Goal: Transaction & Acquisition: Purchase product/service

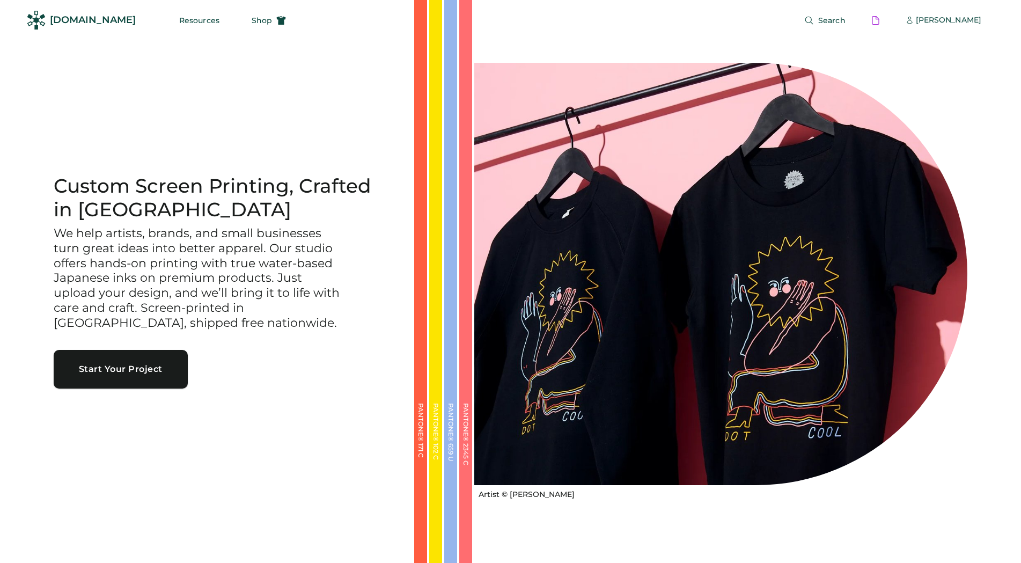
click at [134, 369] on button "Start Your Project" at bounding box center [121, 369] width 134 height 39
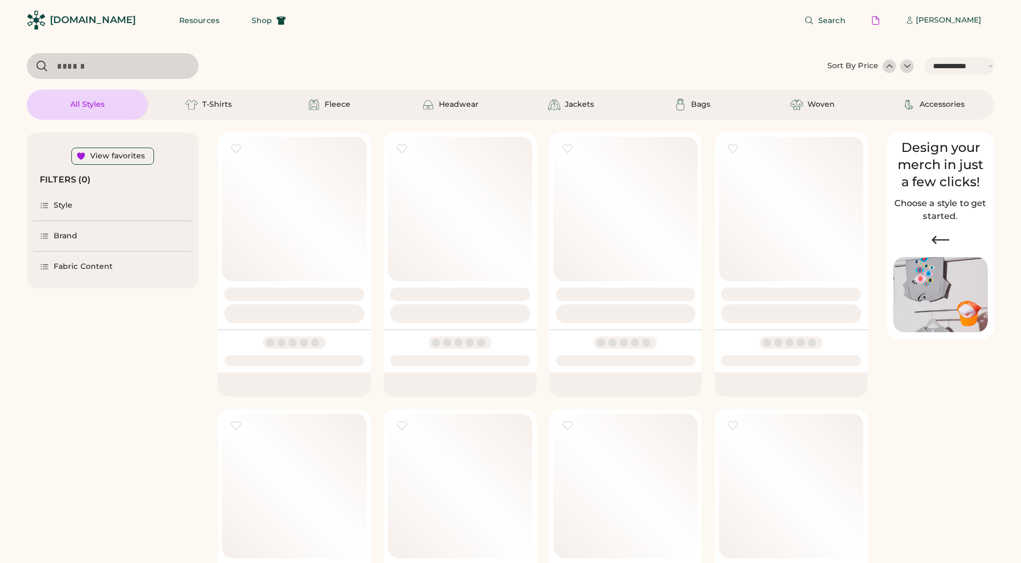
select select "*****"
select select "*"
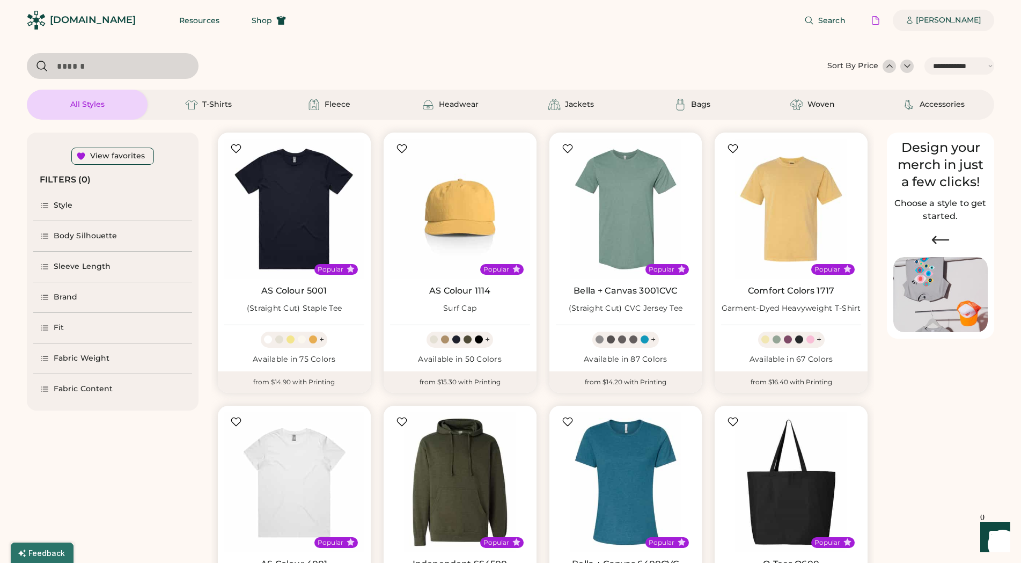
click at [948, 16] on div "[PERSON_NAME]" at bounding box center [948, 20] width 65 height 11
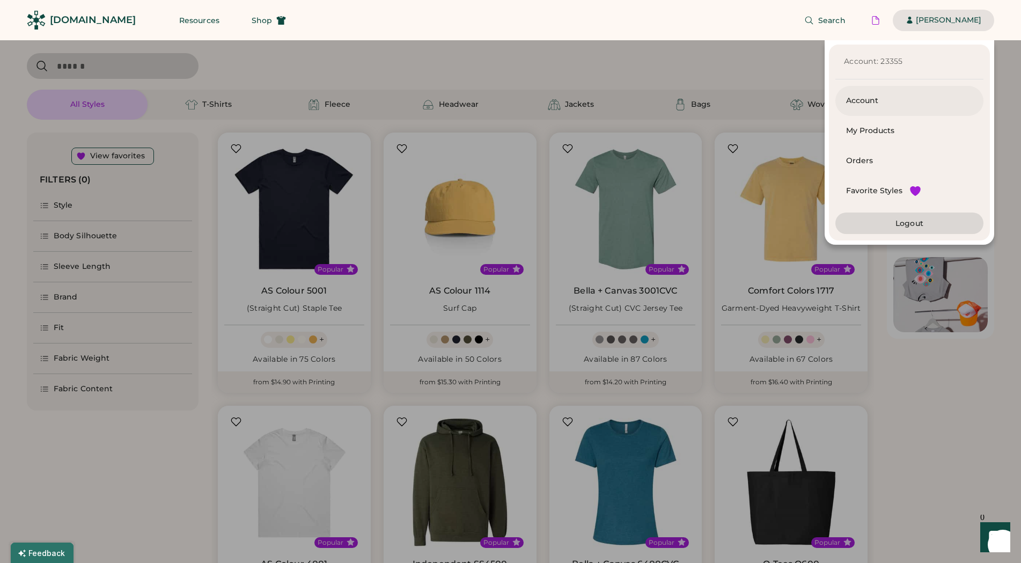
click at [857, 99] on div "Account" at bounding box center [909, 101] width 127 height 11
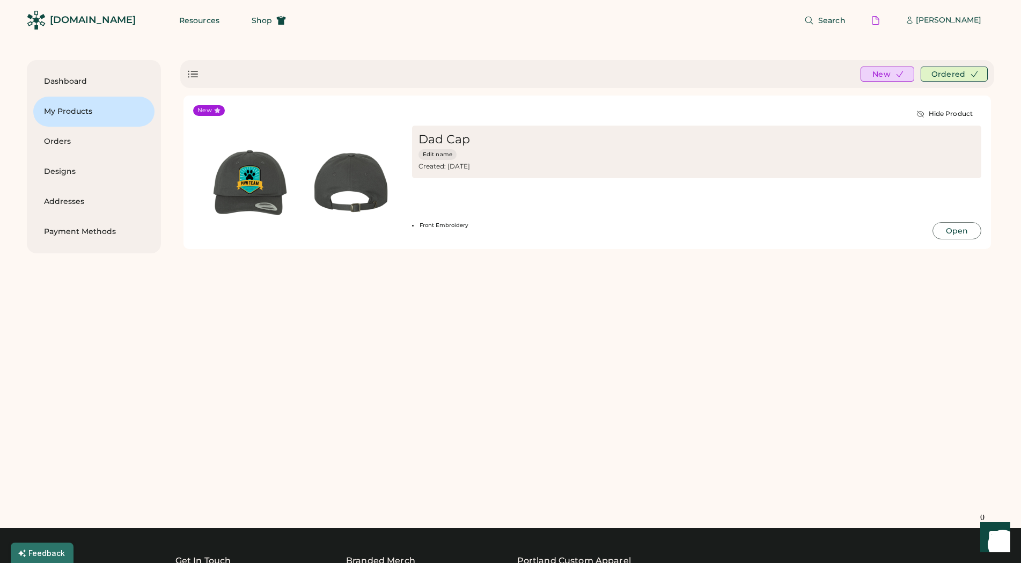
click at [284, 355] on div "Dashboard My Products Orders Designs Addresses Payment Methods Hi, Alex! Here's…" at bounding box center [510, 274] width 967 height 429
click at [344, 184] on img at bounding box center [350, 182] width 101 height 101
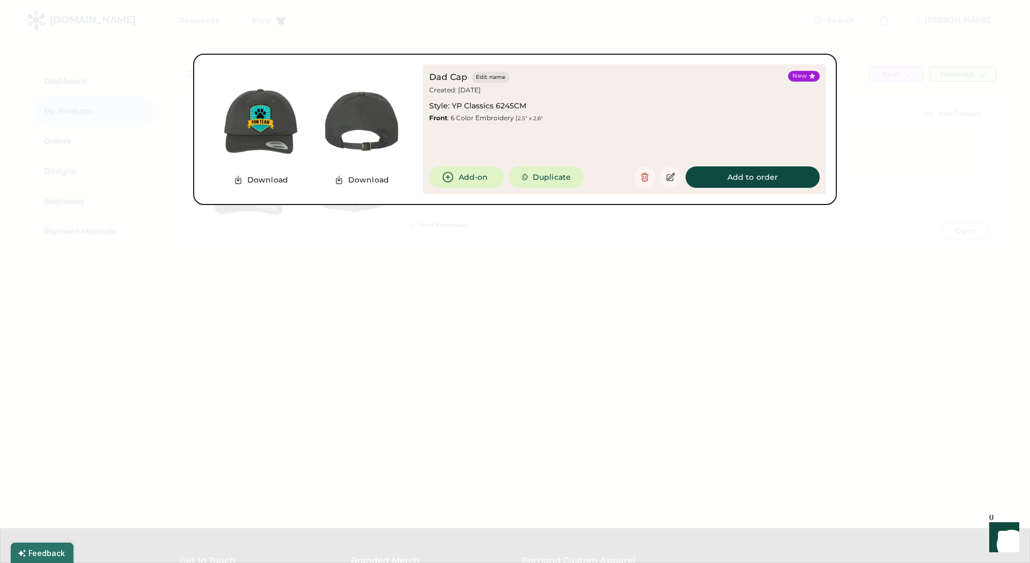
click at [906, 145] on div at bounding box center [515, 281] width 1030 height 563
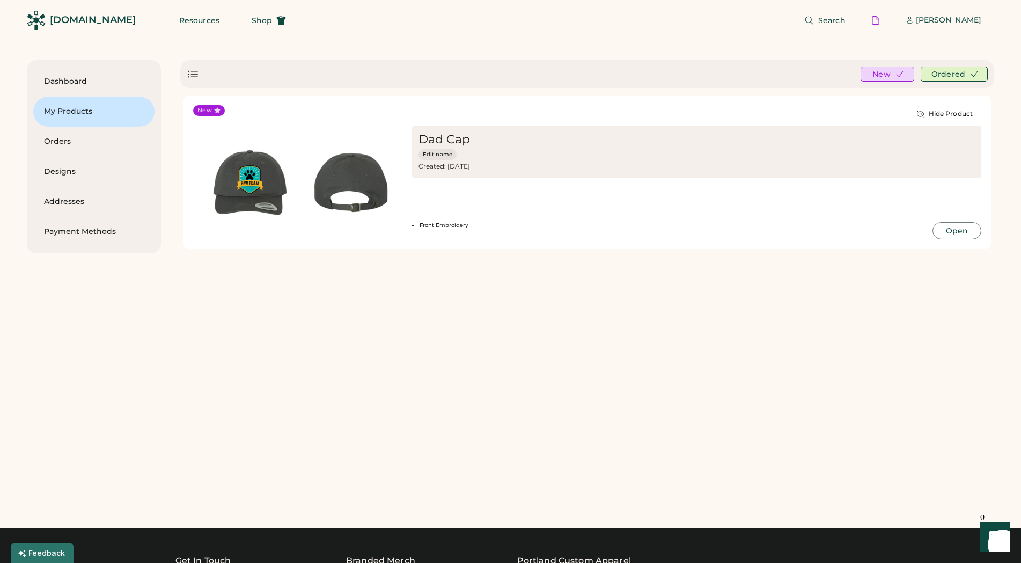
click at [321, 348] on div "Dashboard My Products Orders Designs Addresses Payment Methods Hi, Alex! Here's…" at bounding box center [510, 274] width 967 height 429
click at [322, 347] on div "Dashboard My Products Orders Designs Addresses Payment Methods Hi, Alex! Here's…" at bounding box center [510, 274] width 967 height 429
click at [231, 172] on img at bounding box center [250, 182] width 101 height 101
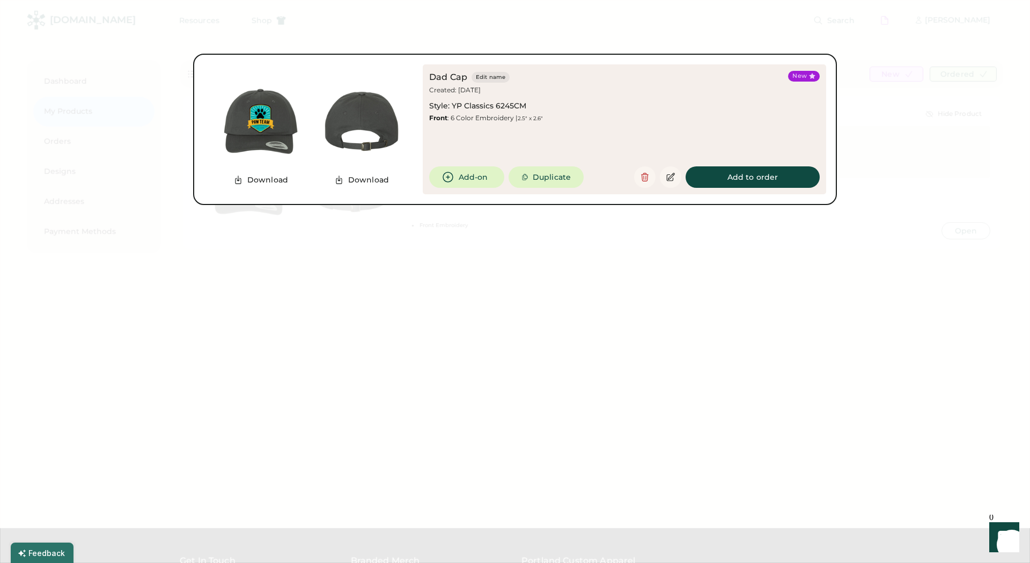
click at [772, 249] on div at bounding box center [515, 281] width 1030 height 563
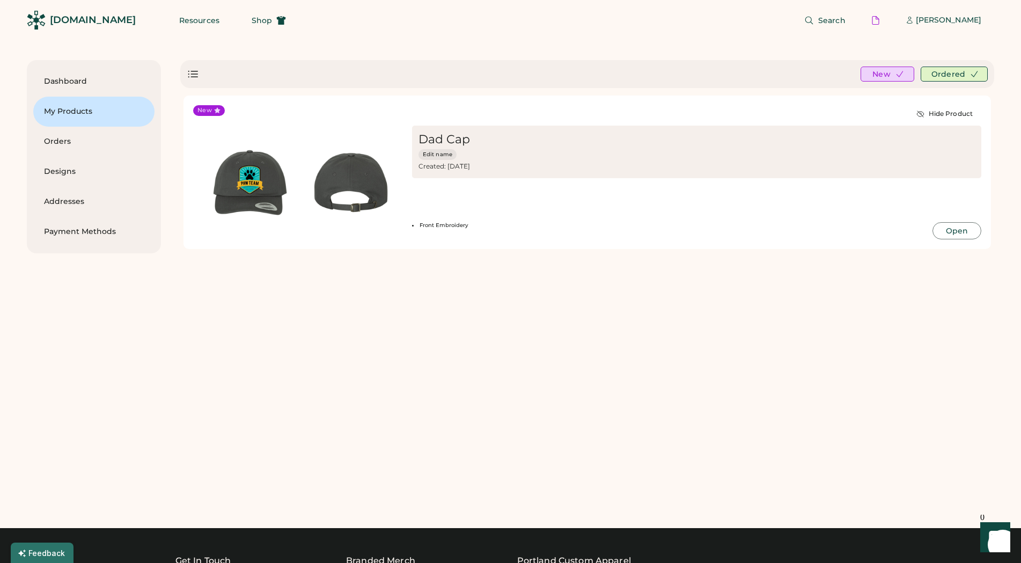
click at [470, 381] on div "Dashboard My Products Orders Designs Addresses Payment Methods Hi, Alex! Here's…" at bounding box center [510, 274] width 967 height 429
click at [39, 136] on div "Orders" at bounding box center [93, 142] width 121 height 30
click at [69, 135] on div "Orders" at bounding box center [94, 142] width 100 height 30
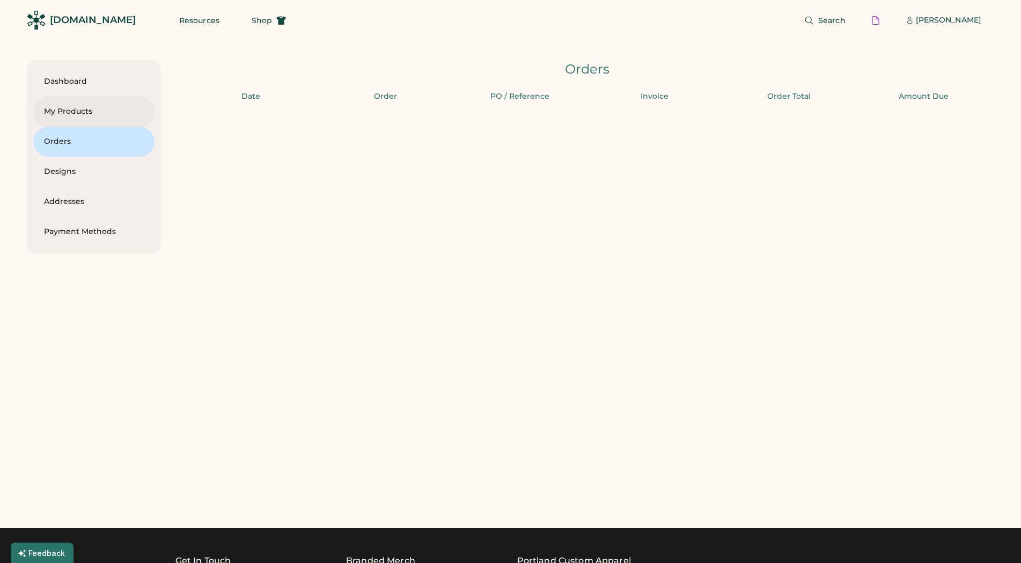
click at [65, 106] on div "My Products" at bounding box center [94, 112] width 100 height 30
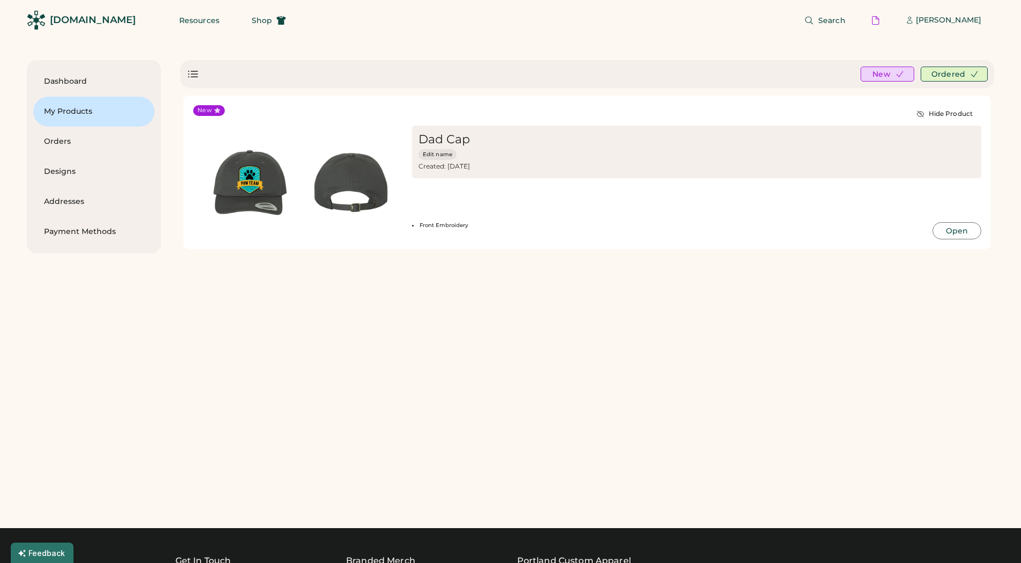
click at [168, 347] on div "Dashboard My Products Orders Designs Addresses Payment Methods Hi, Alex! Here's…" at bounding box center [510, 274] width 967 height 429
click at [241, 170] on img at bounding box center [250, 182] width 101 height 101
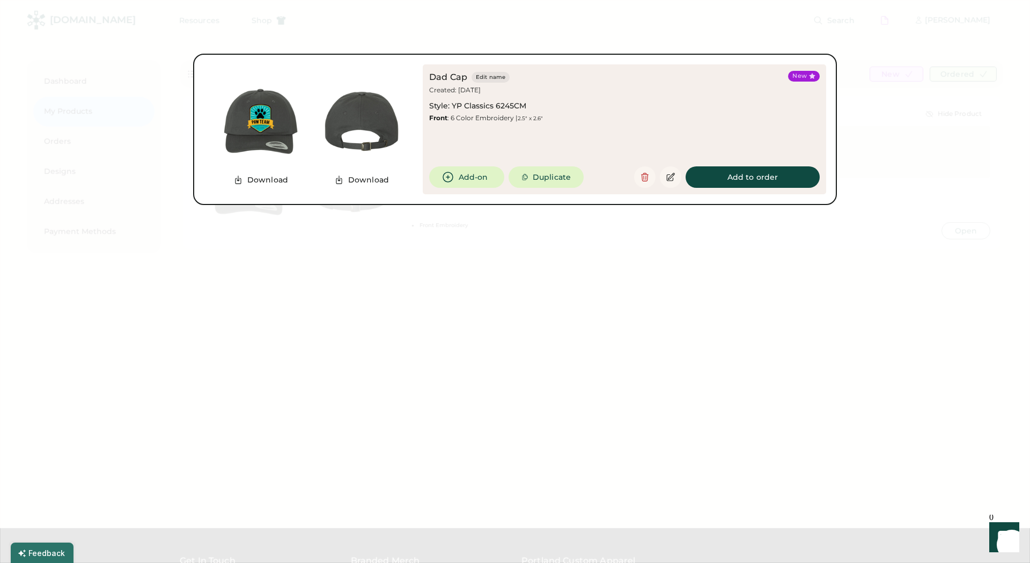
click at [280, 152] on img at bounding box center [260, 121] width 101 height 101
click at [277, 149] on img at bounding box center [260, 121] width 101 height 101
drag, startPoint x: 318, startPoint y: 331, endPoint x: 318, endPoint y: 241, distance: 89.6
click at [319, 326] on div at bounding box center [515, 281] width 1030 height 563
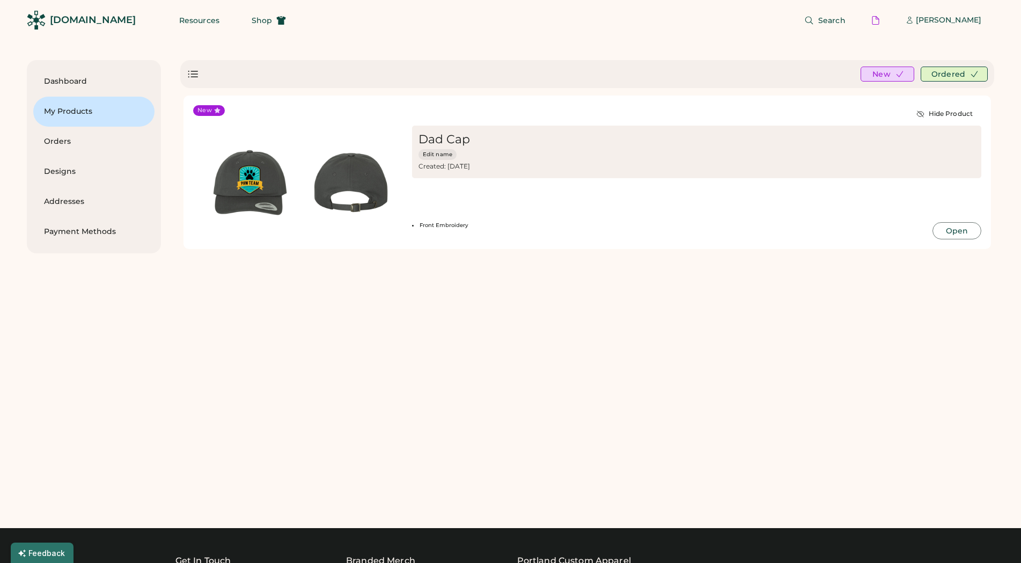
click at [238, 333] on div "Dashboard My Products Orders Designs Addresses Payment Methods Hi, Alex! Here's…" at bounding box center [510, 274] width 967 height 429
click at [55, 137] on div "Orders" at bounding box center [94, 141] width 100 height 11
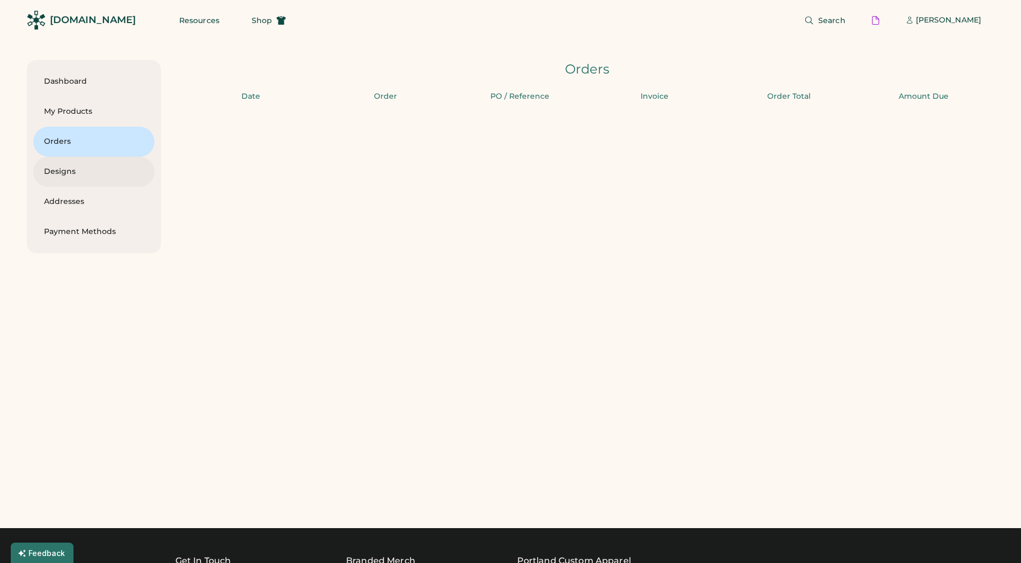
click at [61, 169] on div "Designs" at bounding box center [94, 171] width 100 height 11
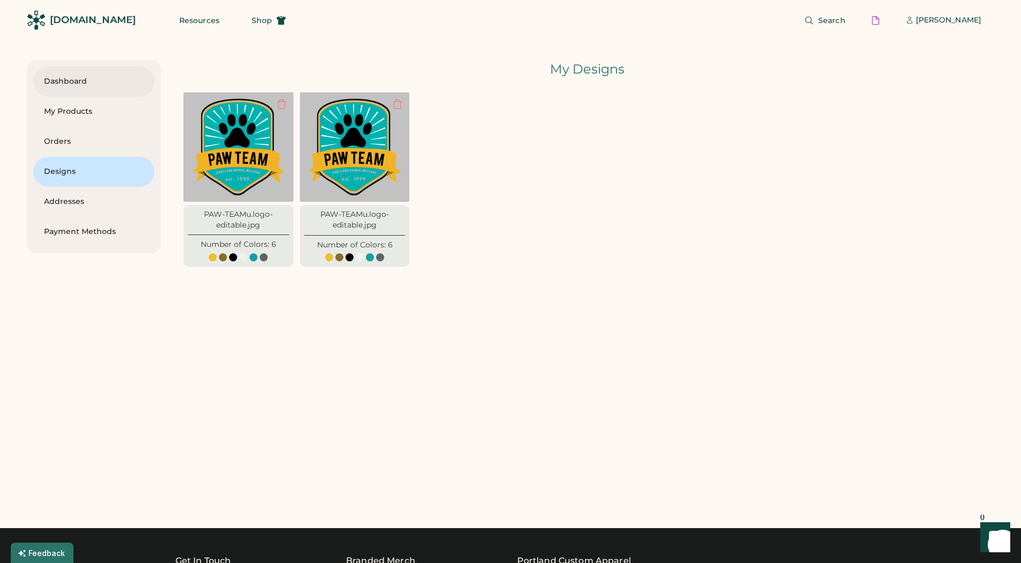
click at [45, 79] on div "Dashboard" at bounding box center [94, 81] width 100 height 11
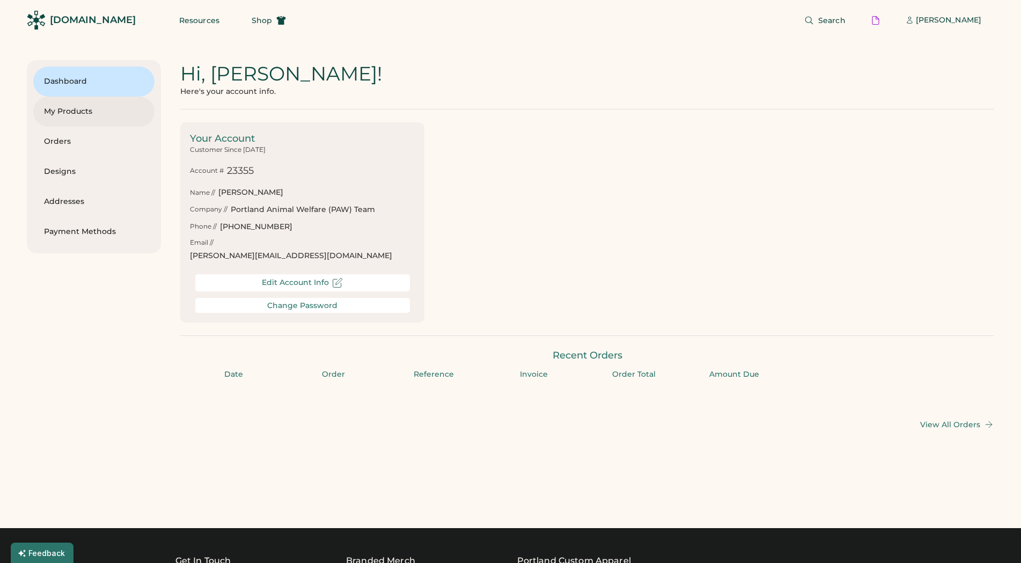
click at [82, 112] on div "My Products" at bounding box center [94, 111] width 100 height 11
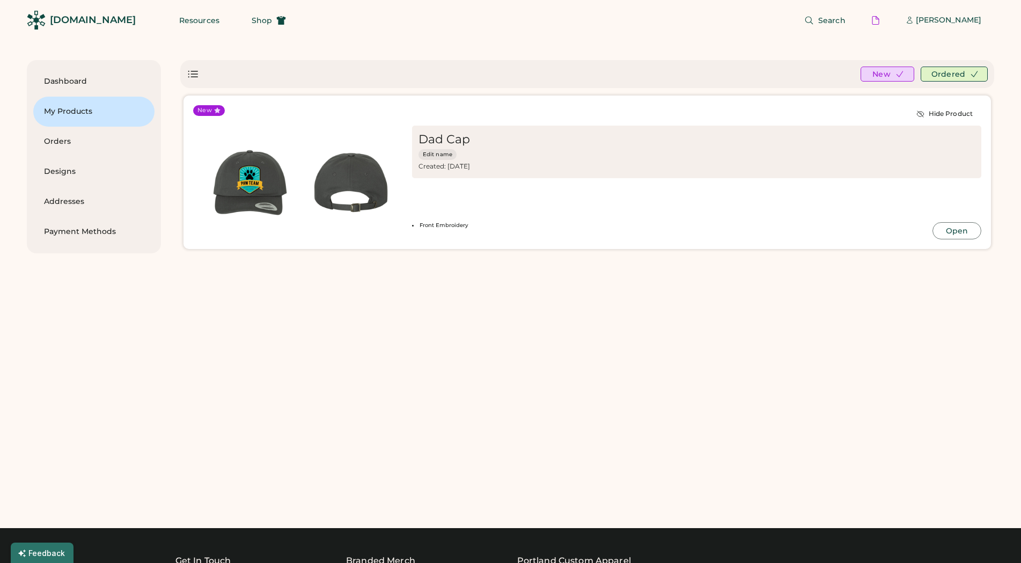
click at [286, 192] on img at bounding box center [250, 182] width 101 height 101
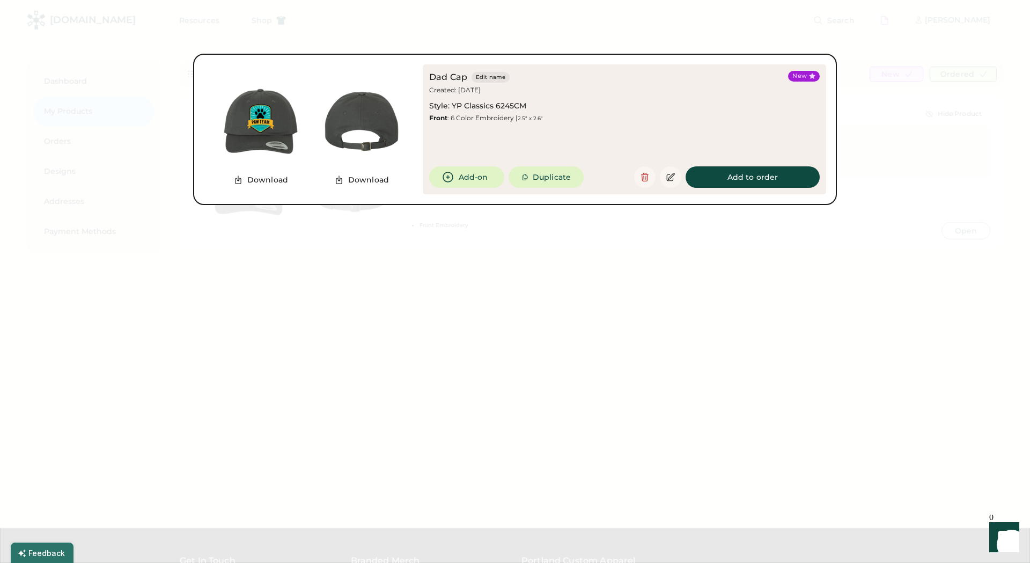
click at [481, 121] on div "Front : 6 Color Embroidery | 2.5" x 2.6"" at bounding box center [486, 118] width 114 height 9
click at [336, 124] on img at bounding box center [361, 121] width 101 height 101
click at [788, 168] on button "Add to order" at bounding box center [753, 176] width 134 height 21
type input "***"
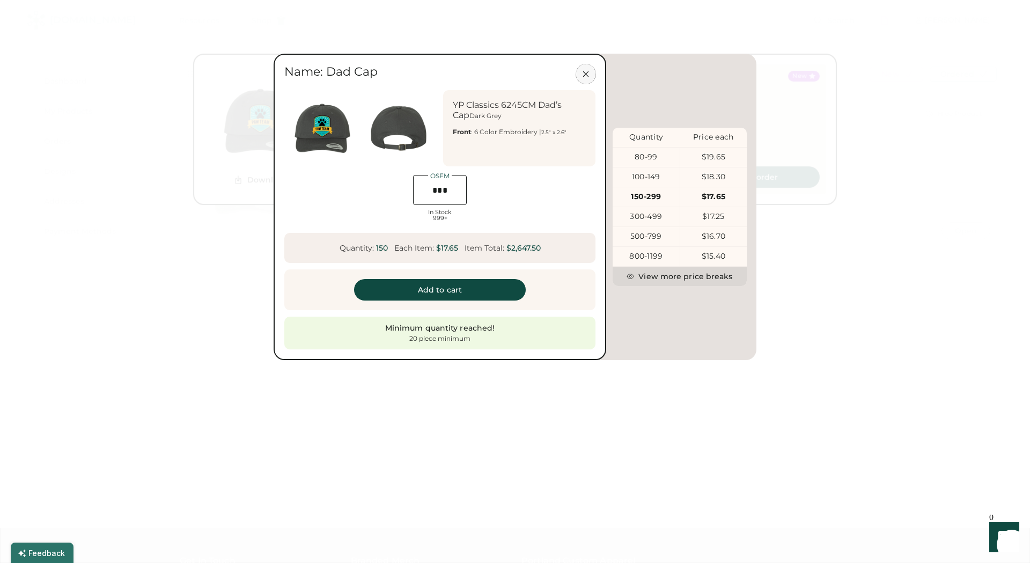
drag, startPoint x: 590, startPoint y: 77, endPoint x: 576, endPoint y: 393, distance: 316.3
click at [594, 387] on body "Dashboard My Products Orders Designs Addresses Payment Methods Hi, Alex! Here's…" at bounding box center [515, 281] width 1030 height 563
click at [442, 281] on button "Add to cart" at bounding box center [440, 289] width 172 height 21
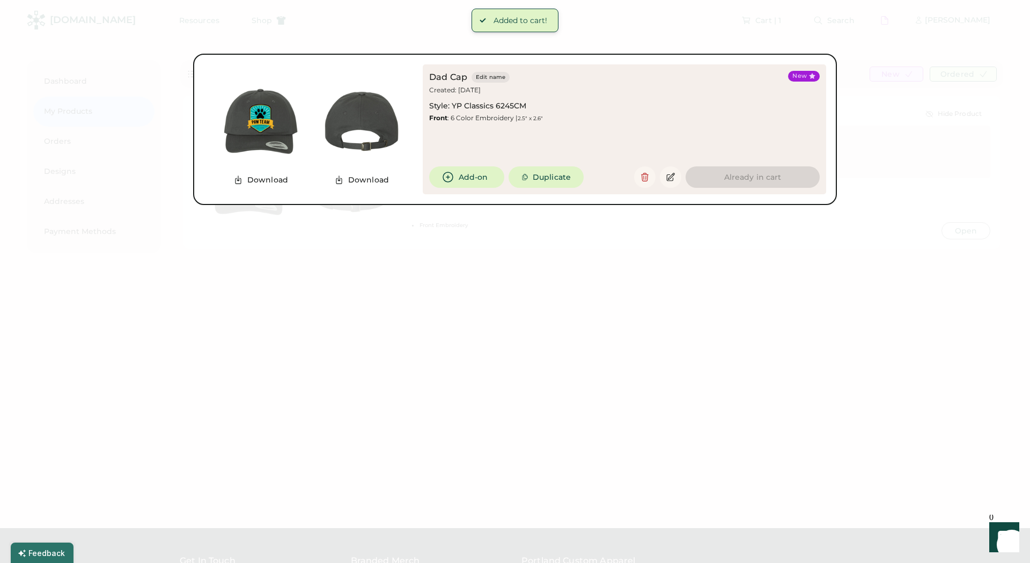
click at [942, 262] on div at bounding box center [515, 281] width 1030 height 563
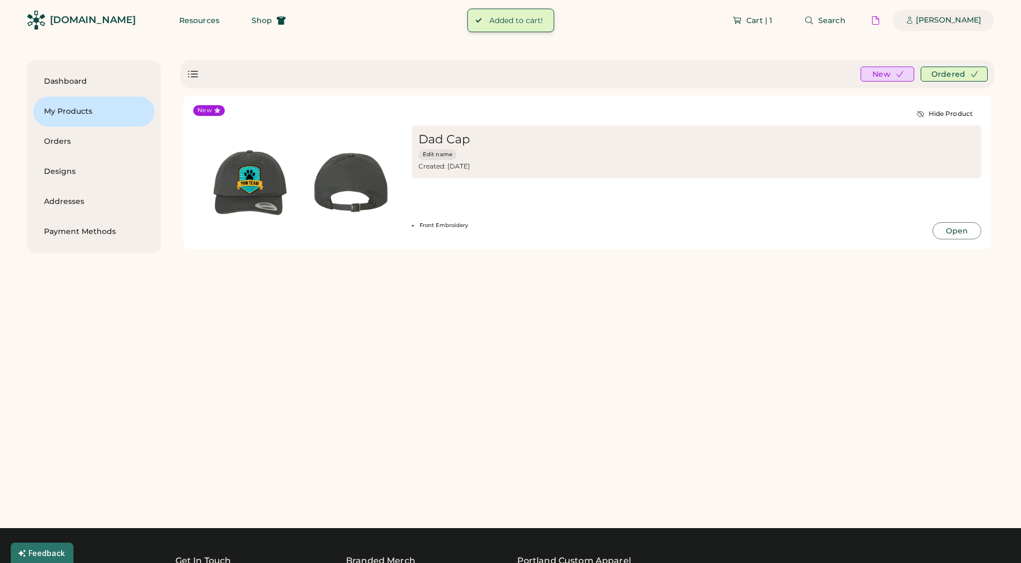
click at [931, 20] on div "[PERSON_NAME]" at bounding box center [948, 20] width 65 height 11
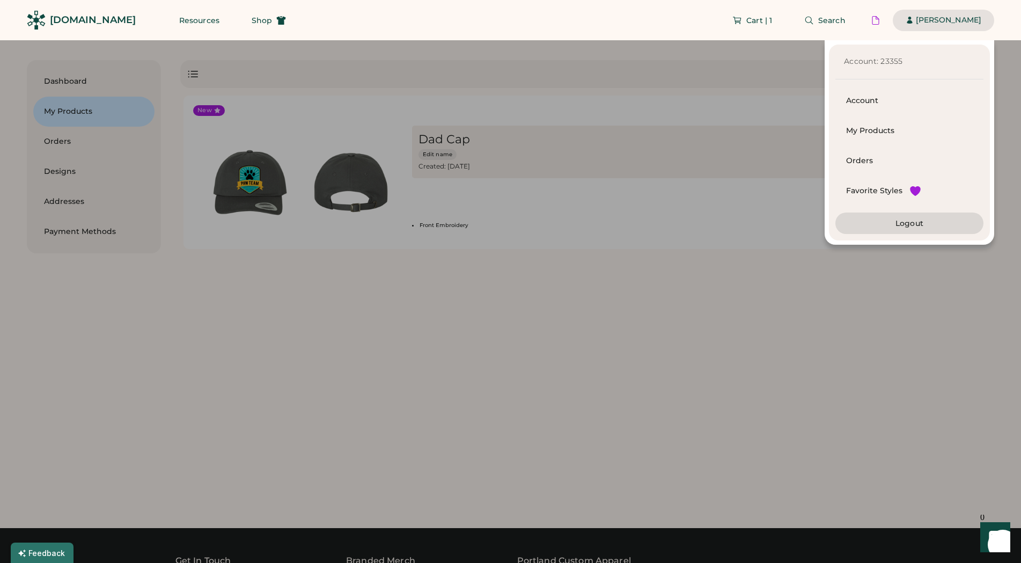
click at [557, 299] on div at bounding box center [510, 281] width 1021 height 563
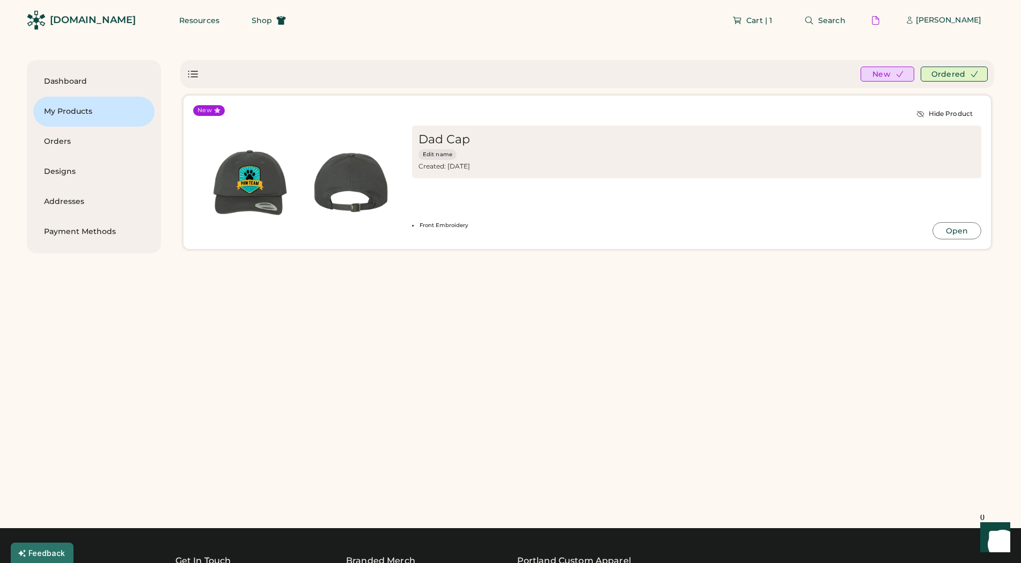
click at [899, 154] on div "Dad Cap Edit name Created: Jul 31, 2025 Most Recent Order: 1 Variation" at bounding box center [696, 152] width 569 height 53
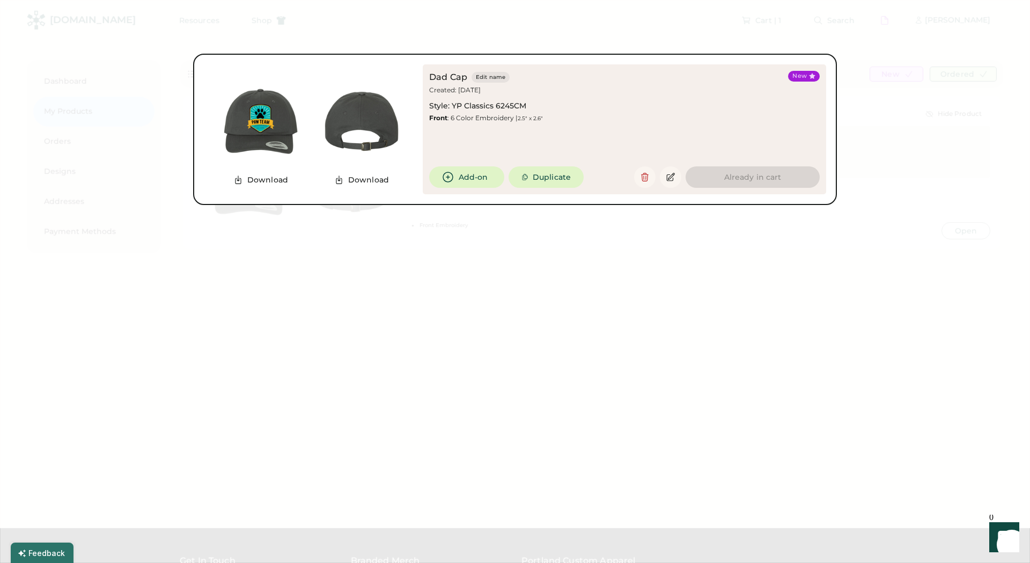
click at [715, 312] on div at bounding box center [515, 281] width 1030 height 563
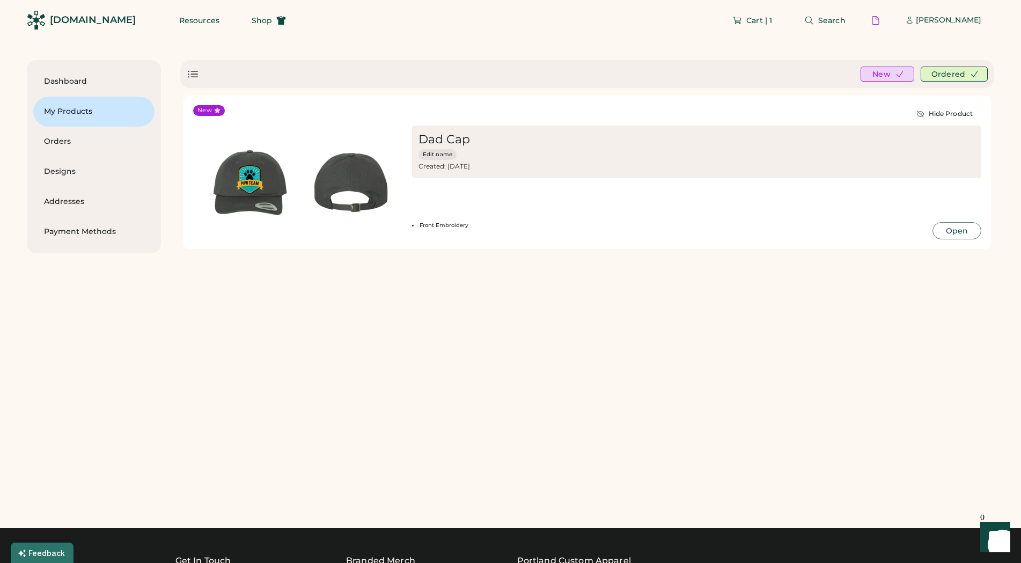
click at [99, 427] on div "Dashboard My Products Orders Designs Addresses Payment Methods Hi, Alex! Here's…" at bounding box center [510, 274] width 967 height 429
click at [55, 132] on div "Orders" at bounding box center [94, 142] width 100 height 30
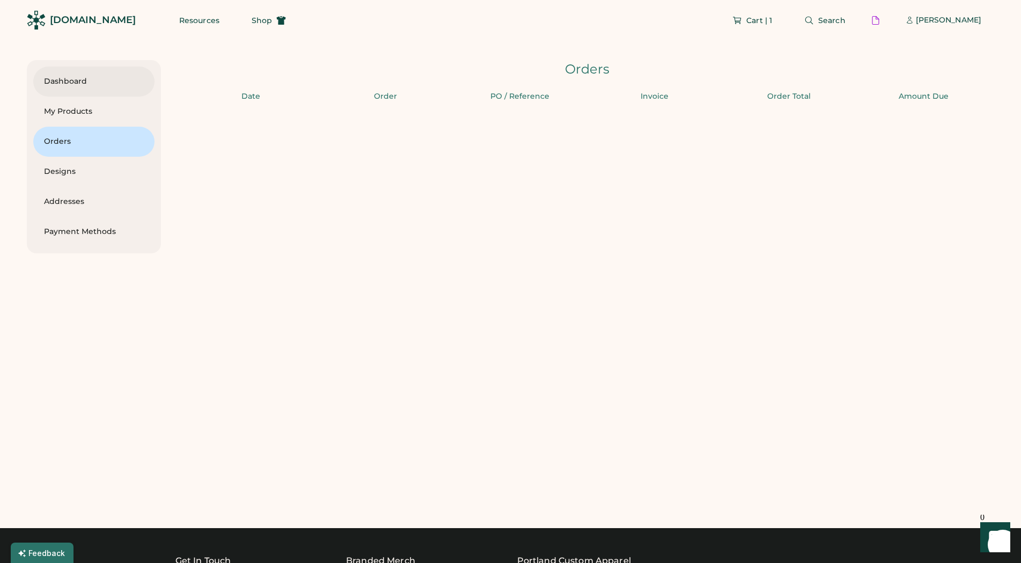
click at [52, 80] on div "Dashboard" at bounding box center [94, 81] width 100 height 11
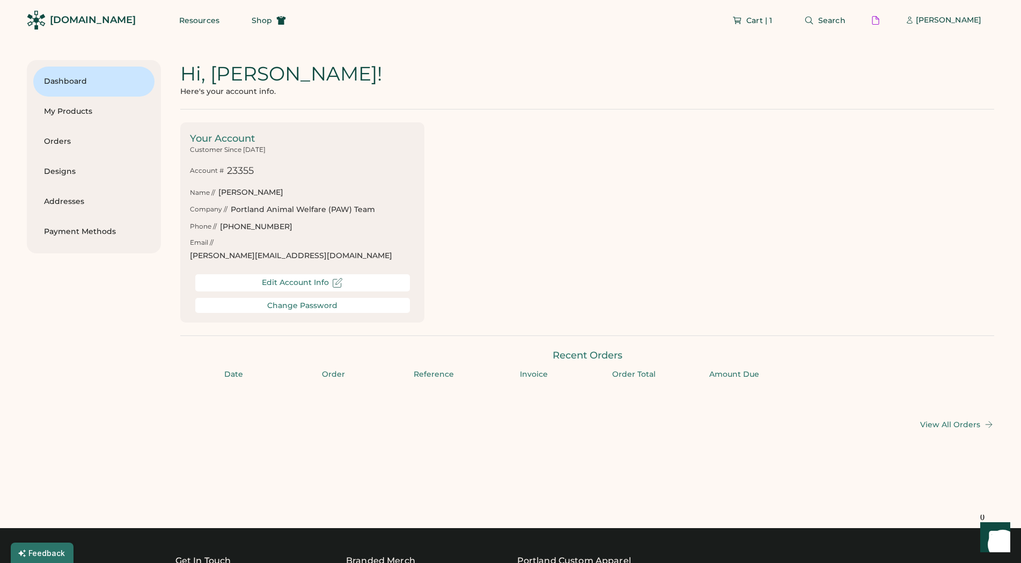
click at [43, 19] on img at bounding box center [36, 20] width 19 height 19
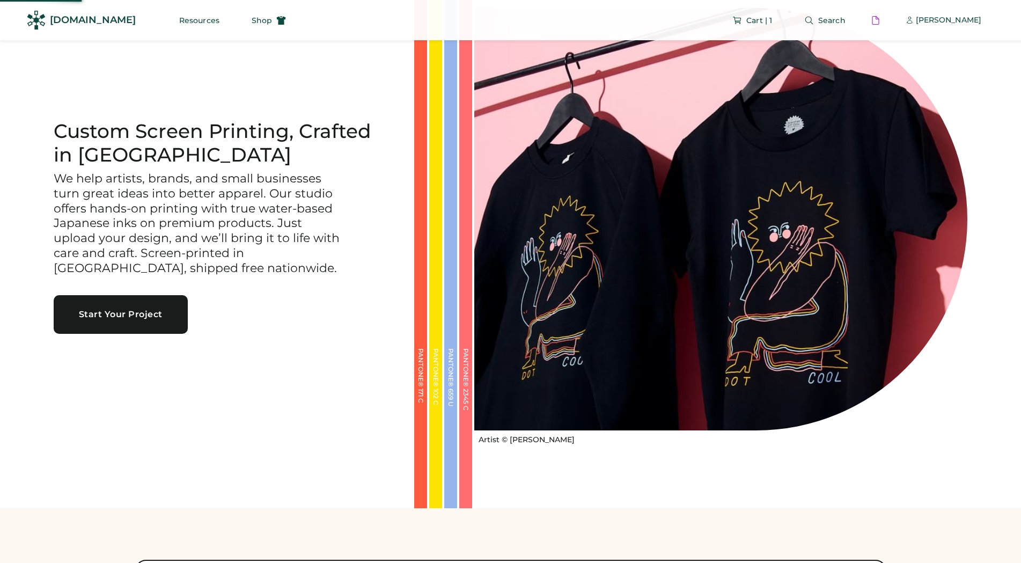
scroll to position [55, 0]
click at [119, 92] on div "Custom Screen Printing, Crafted in [GEOGRAPHIC_DATA] We help artists, brands, a…" at bounding box center [221, 226] width 386 height 563
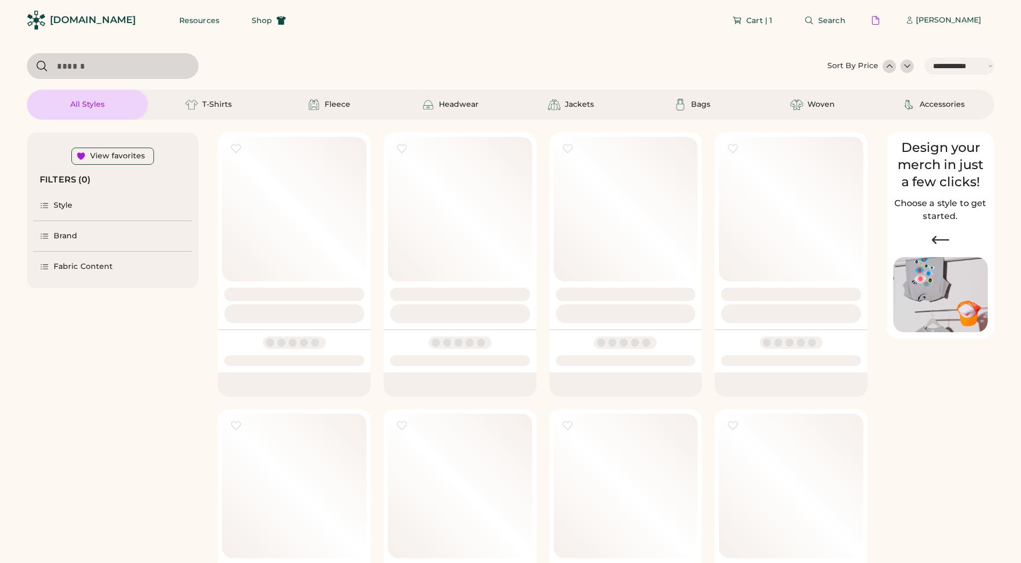
select select "*****"
select select "*"
